Goal: Transaction & Acquisition: Purchase product/service

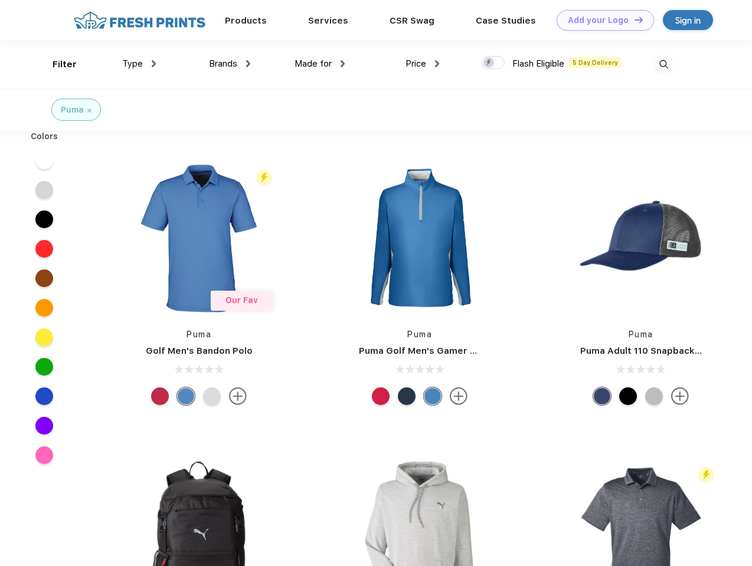
click at [601, 20] on link "Add your Logo Design Tool" at bounding box center [604, 20] width 97 height 21
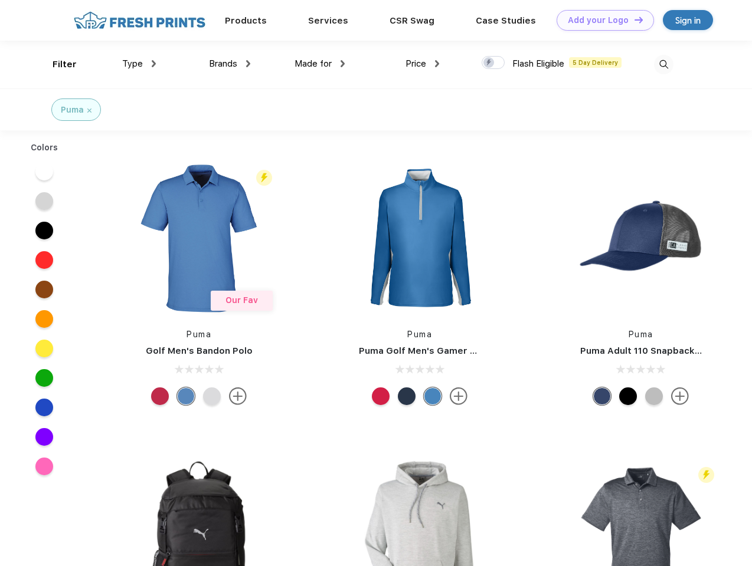
click at [0, 0] on div "Design Tool" at bounding box center [0, 0] width 0 height 0
click at [633, 19] on link "Add your Logo Design Tool" at bounding box center [604, 20] width 97 height 21
click at [57, 64] on div "Filter" at bounding box center [65, 65] width 24 height 14
click at [139, 64] on span "Type" at bounding box center [132, 63] width 21 height 11
click at [230, 64] on span "Brands" at bounding box center [223, 63] width 28 height 11
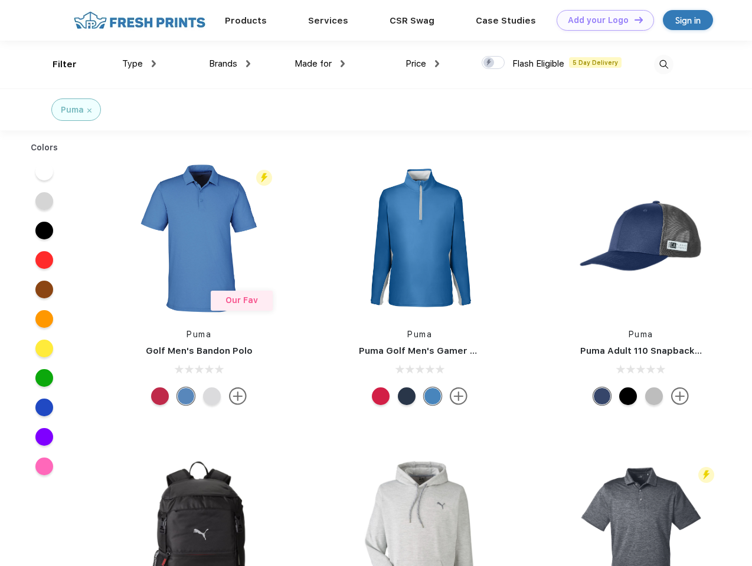
click at [320, 64] on span "Made for" at bounding box center [312, 63] width 37 height 11
click at [422, 64] on span "Price" at bounding box center [415, 63] width 21 height 11
click at [493, 63] on div at bounding box center [492, 62] width 23 height 13
click at [489, 63] on input "checkbox" at bounding box center [485, 59] width 8 height 8
click at [663, 64] on img at bounding box center [663, 64] width 19 height 19
